Goal: Check status: Check status

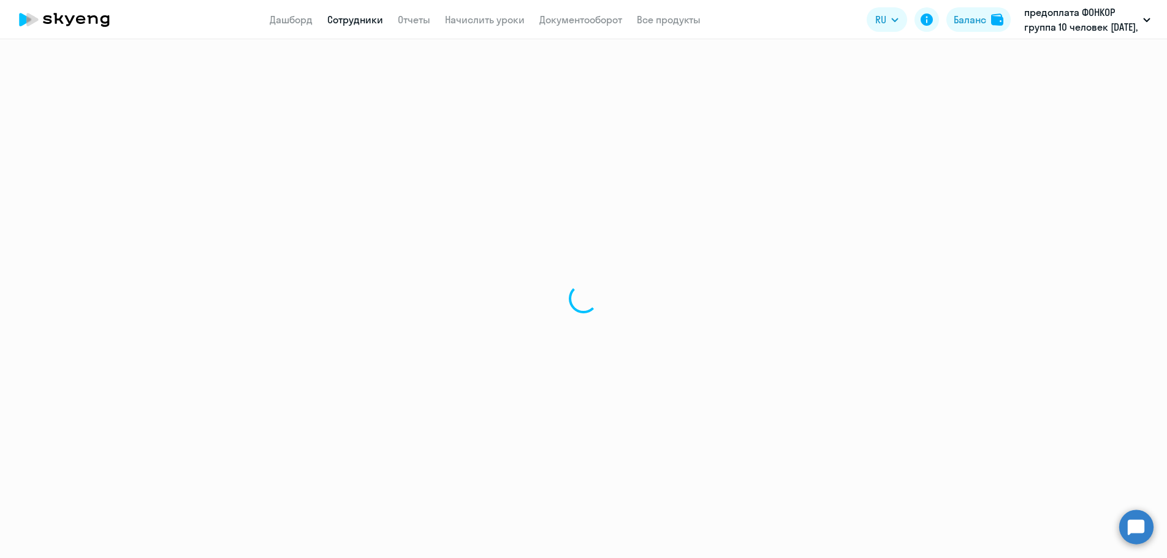
select select "30"
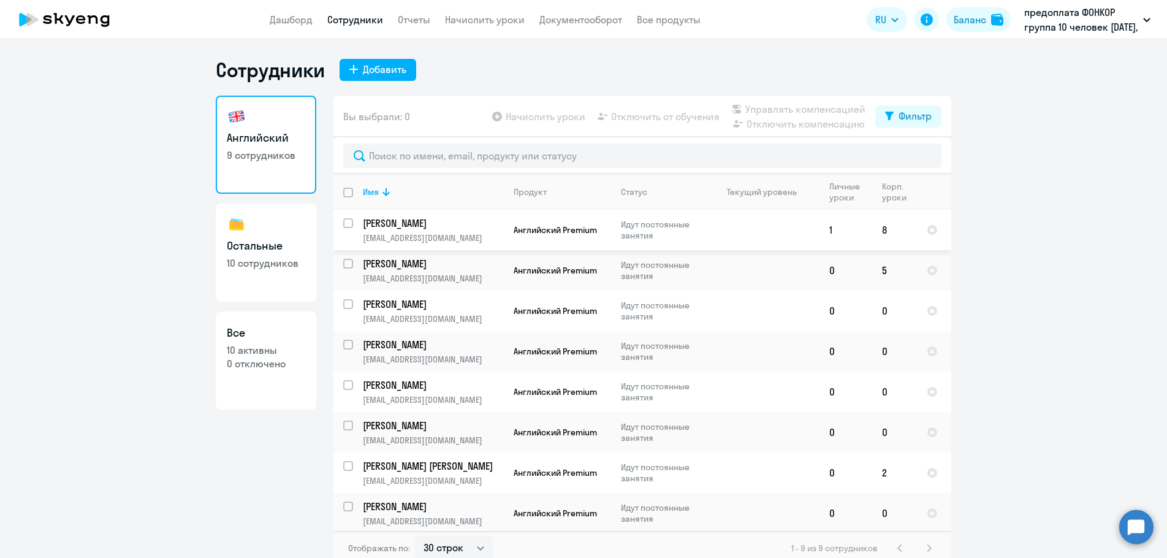
click at [385, 223] on p "[PERSON_NAME]" at bounding box center [432, 222] width 139 height 13
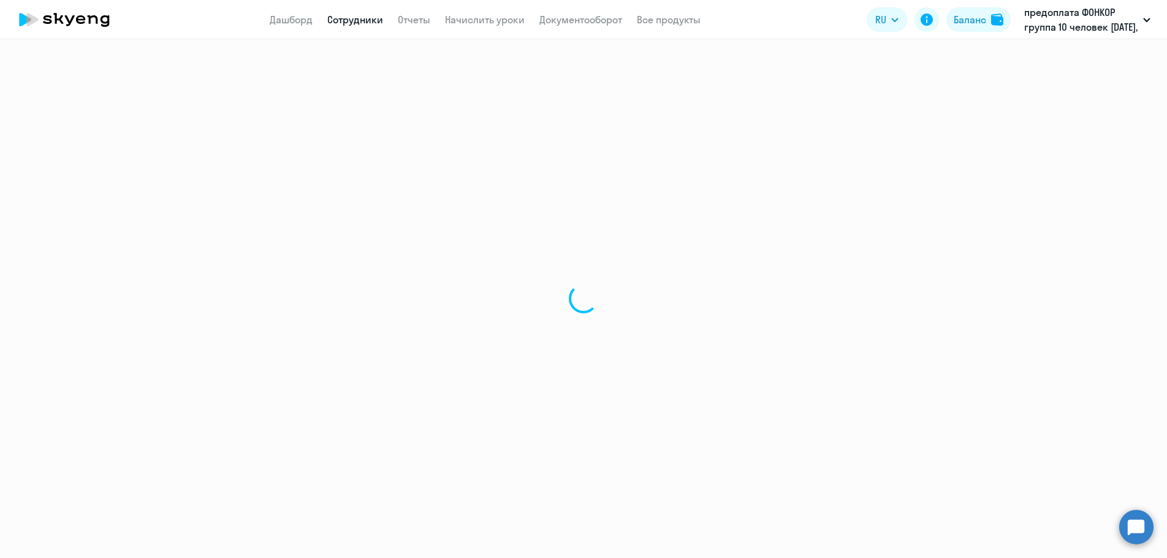
select select "english"
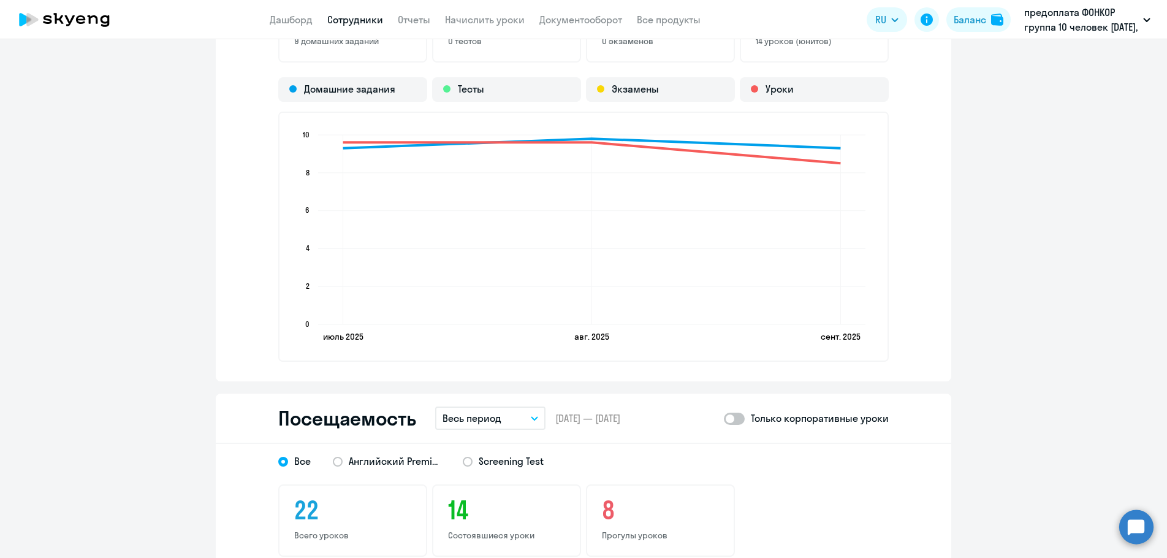
scroll to position [1226, 0]
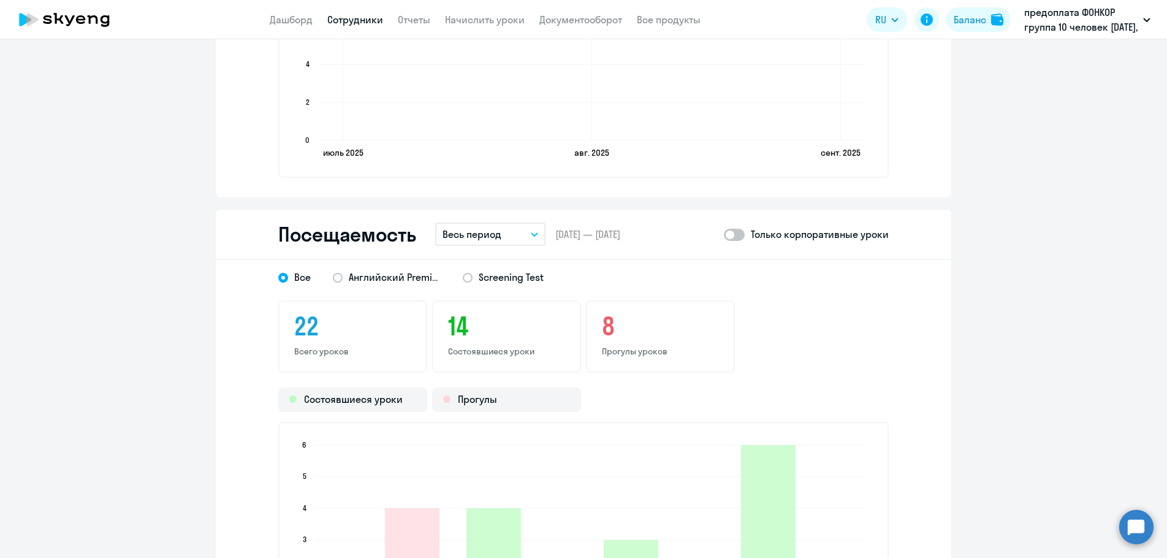
click at [528, 231] on button "Весь период" at bounding box center [490, 234] width 110 height 23
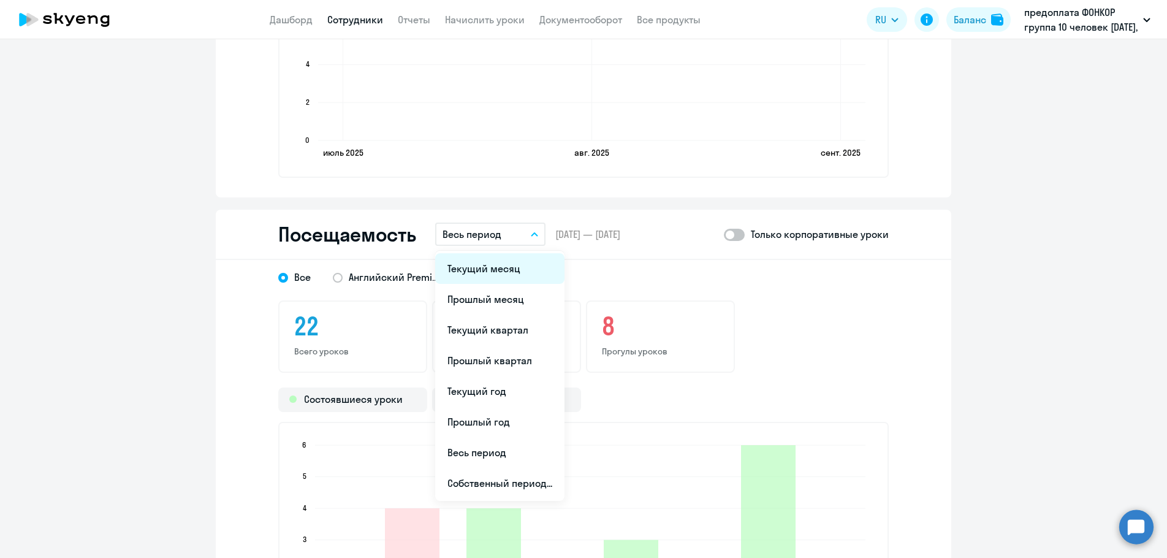
click at [500, 264] on li "Текущий месяц" at bounding box center [499, 268] width 129 height 31
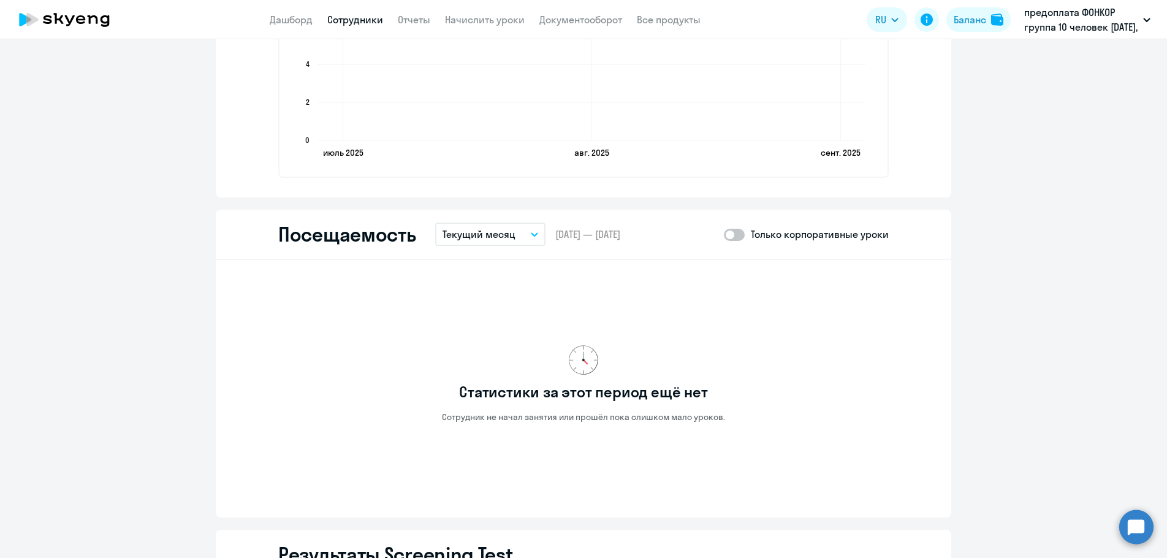
click at [531, 234] on icon "button" at bounding box center [534, 234] width 6 height 3
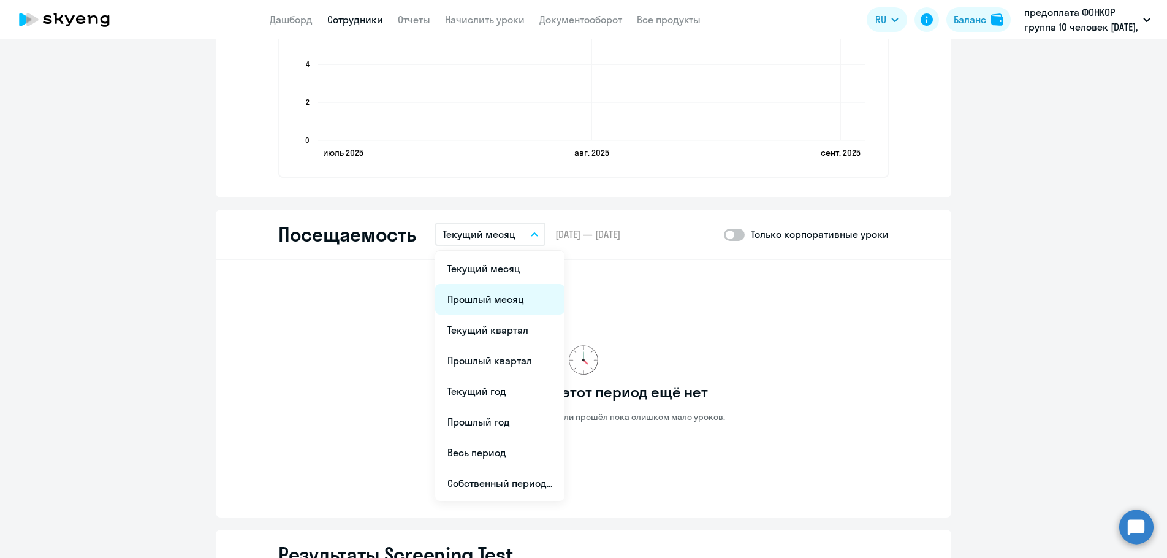
click at [476, 298] on li "Прошлый месяц" at bounding box center [499, 299] width 129 height 31
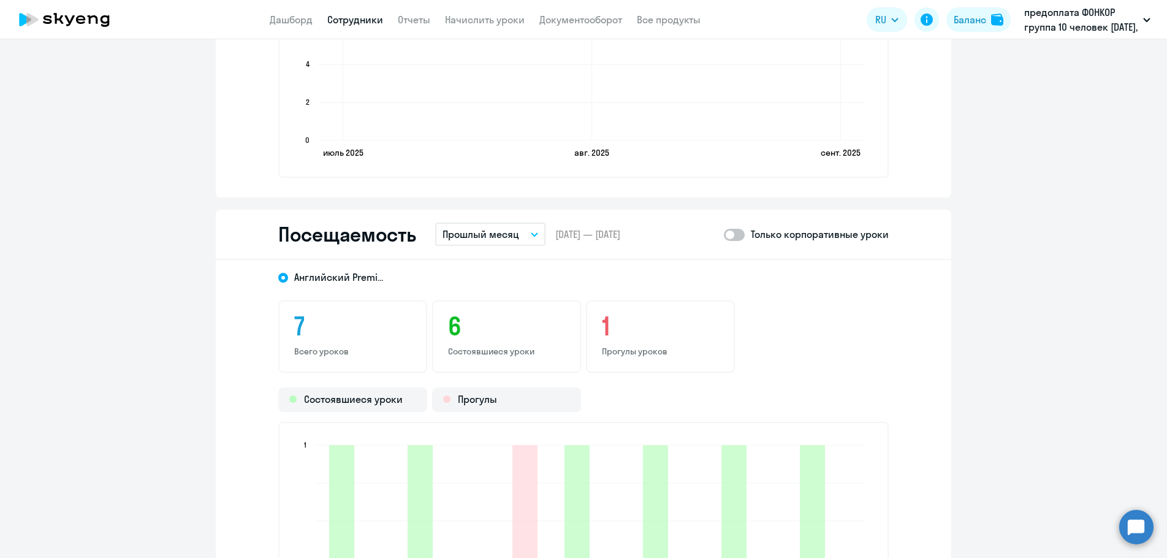
click at [532, 235] on icon "button" at bounding box center [534, 234] width 7 height 4
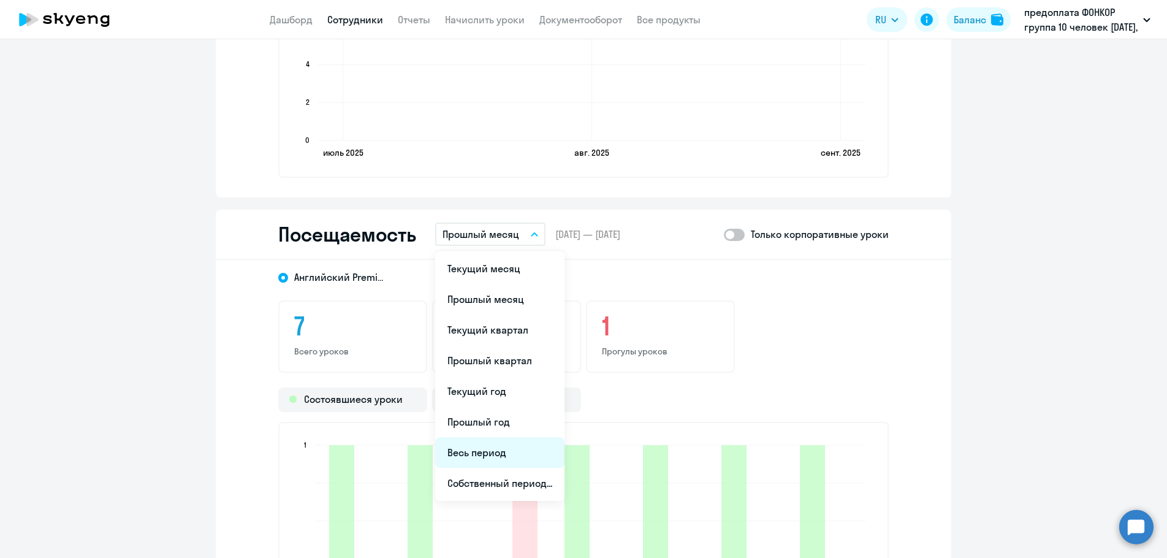
click at [474, 454] on li "Весь период" at bounding box center [499, 452] width 129 height 31
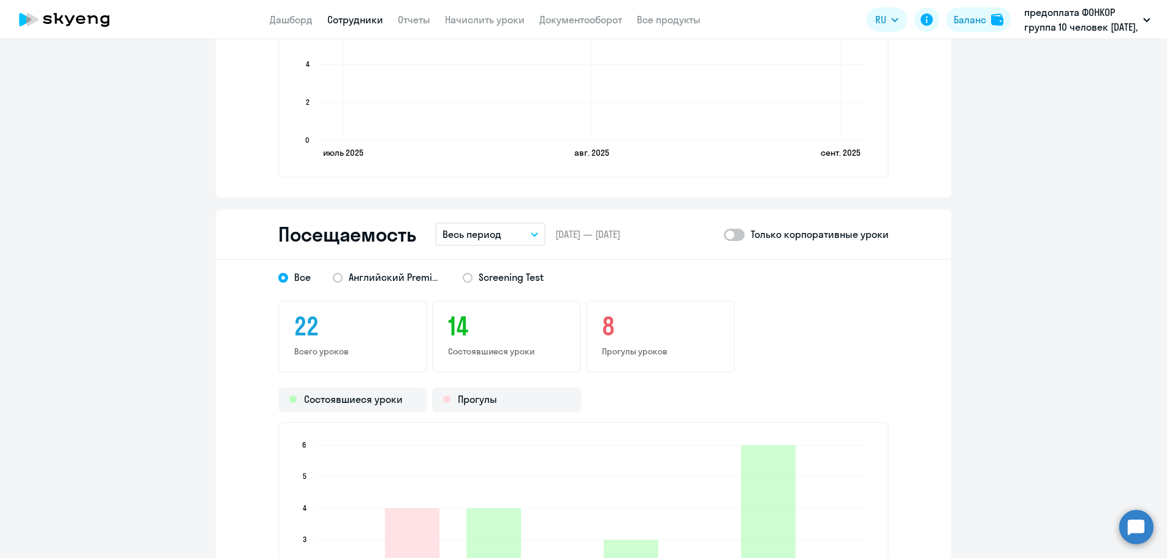
click at [735, 237] on span at bounding box center [734, 235] width 21 height 12
click at [724, 235] on input "checkbox" at bounding box center [723, 234] width 1 height 1
checkbox input "true"
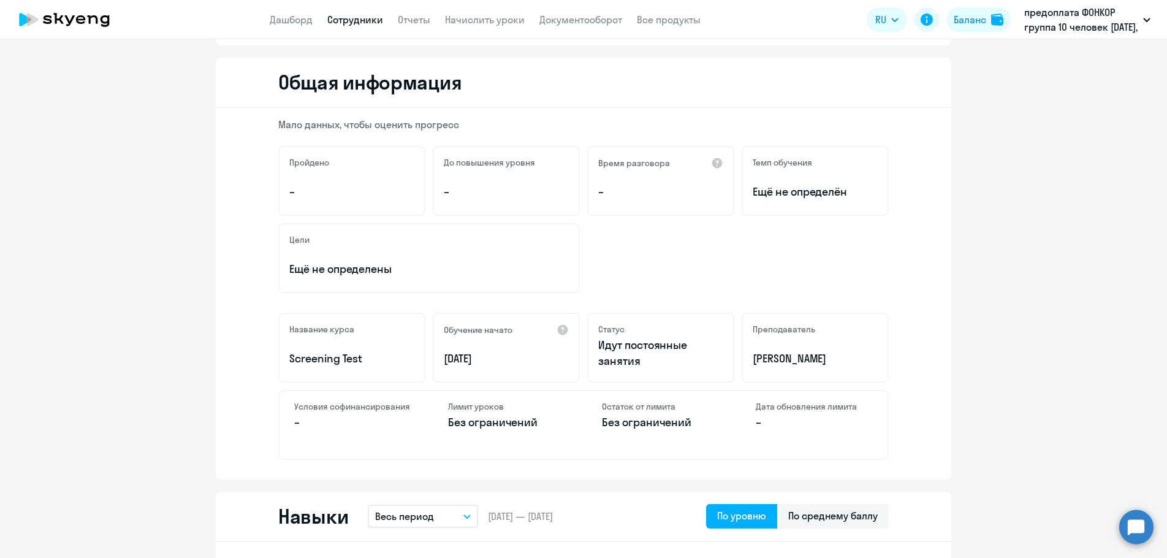
scroll to position [0, 0]
